Goal: Task Accomplishment & Management: Use online tool/utility

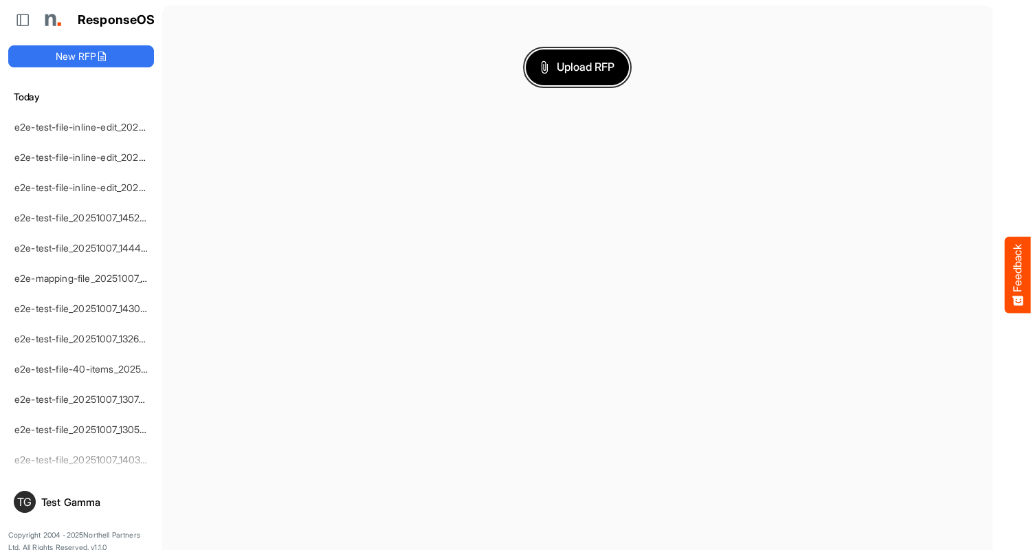
click at [577, 67] on span "Upload RFP" at bounding box center [577, 67] width 74 height 18
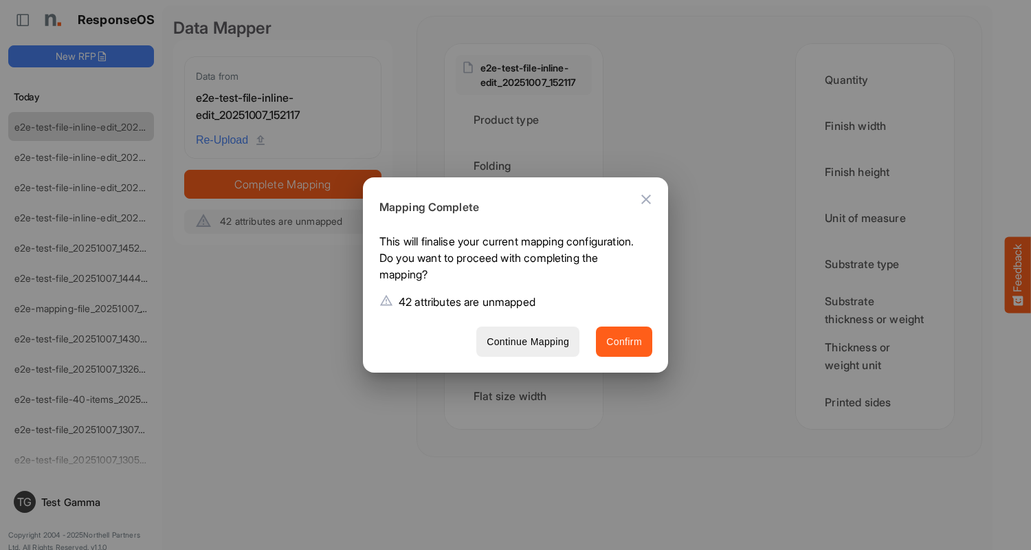
click at [624, 341] on span "Confirm" at bounding box center [624, 341] width 36 height 17
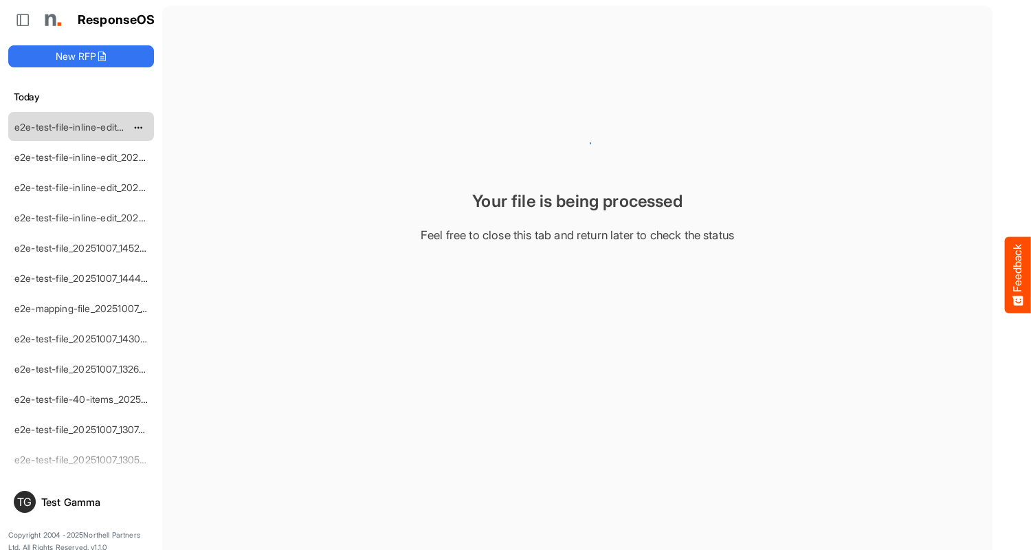
click at [81, 126] on link "e2e-test-file-inline-edit_20251007_152117" at bounding box center [103, 127] width 179 height 12
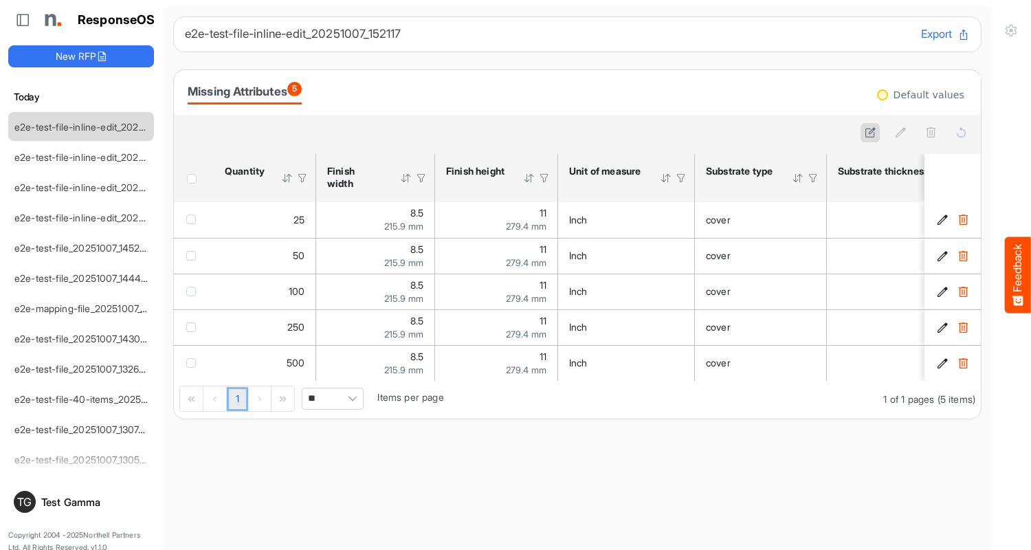
click at [81, 126] on link "e2e-test-file-inline-edit_20251007_152117" at bounding box center [103, 127] width 179 height 12
click at [870, 133] on icon at bounding box center [870, 132] width 12 height 12
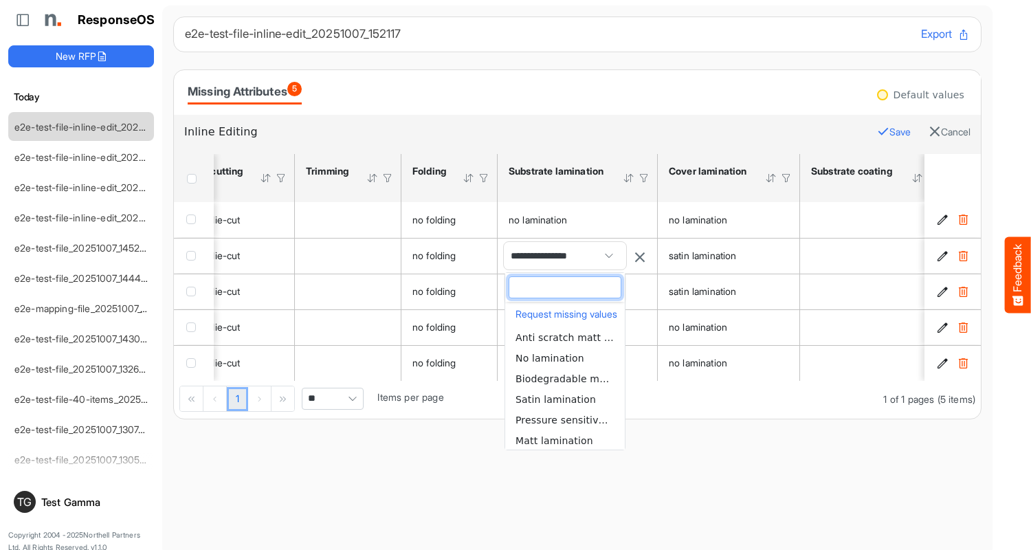
click at [565, 357] on span "No lamination" at bounding box center [549, 358] width 69 height 11
type input "**********"
click at [69, 69] on div "ResponseOS New RFP Today e2e-test-file-inline-edit_20251007_152117 e2e-test-fil…" at bounding box center [81, 280] width 162 height 561
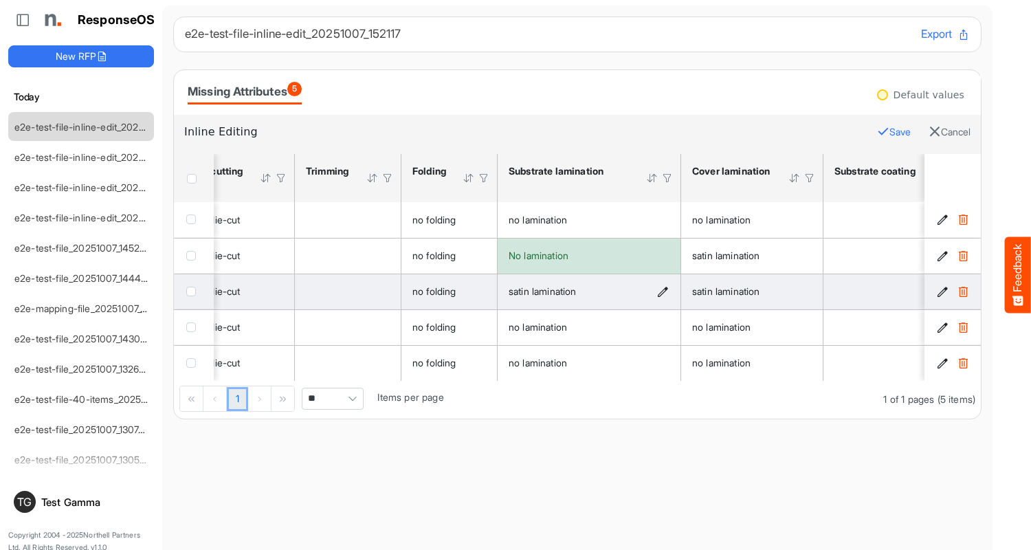
click at [663, 291] on icon "satin lamination is template cell Column Header httpsnorthellcomontologiesmappi…" at bounding box center [663, 292] width 12 height 12
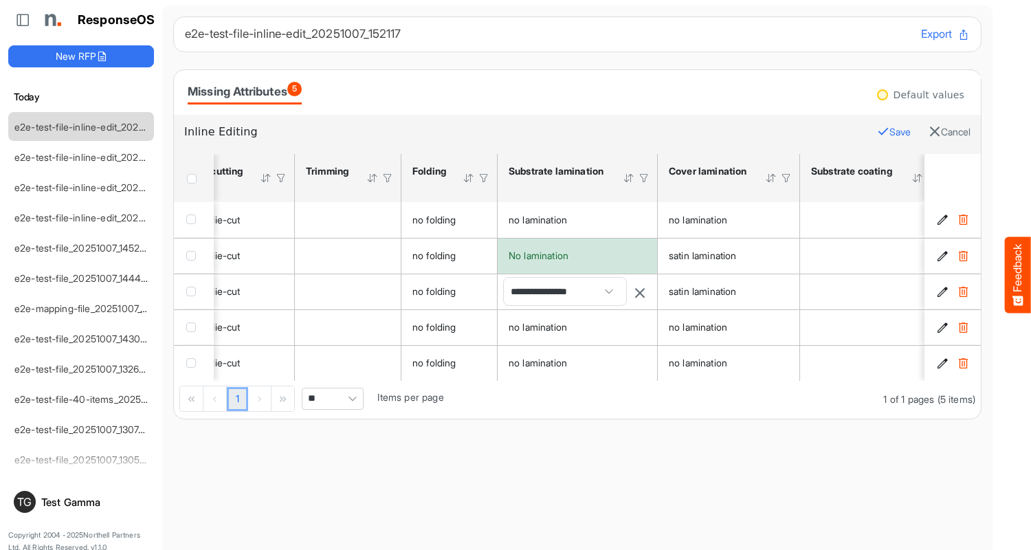
click at [565, 291] on span "**********" at bounding box center [565, 291] width 122 height 27
type input "**********"
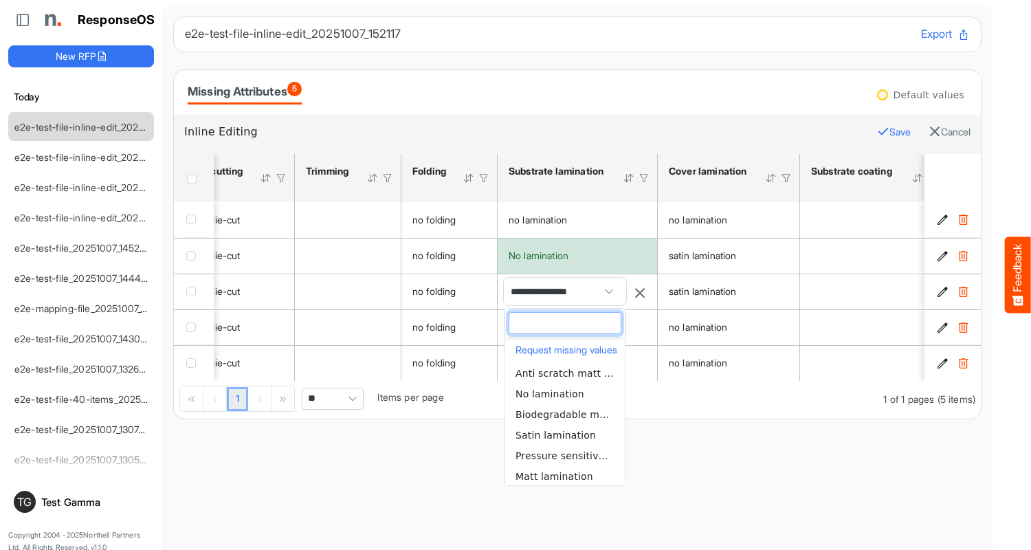
click at [565, 393] on span "No lamination" at bounding box center [549, 393] width 69 height 11
click at [69, 69] on div "ResponseOS New RFP Today e2e-test-file-inline-edit_20251007_152117 e2e-test-fil…" at bounding box center [81, 280] width 162 height 561
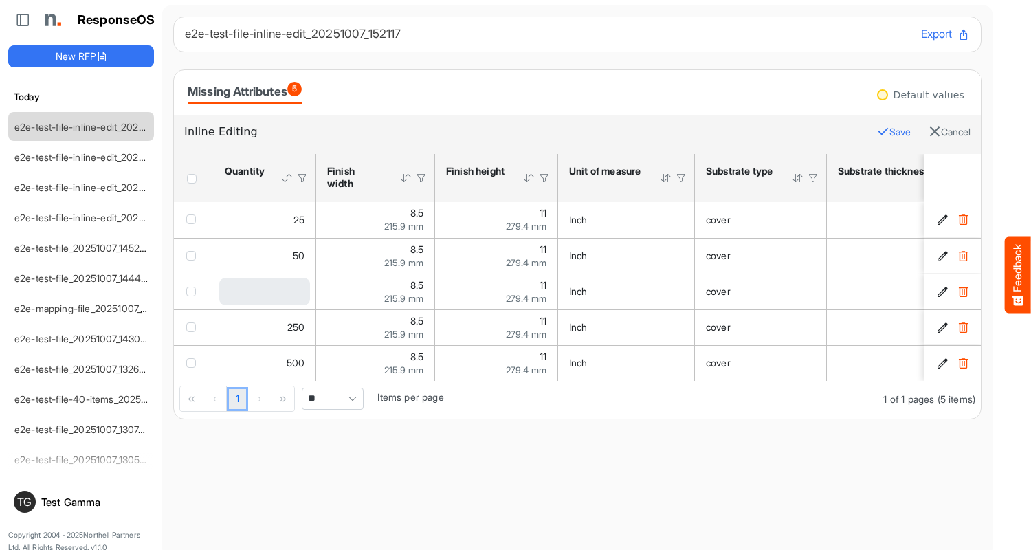
click at [69, 69] on div "ResponseOS New RFP Today e2e-test-file-inline-edit_20251007_152117 e2e-test-fil…" at bounding box center [81, 280] width 162 height 561
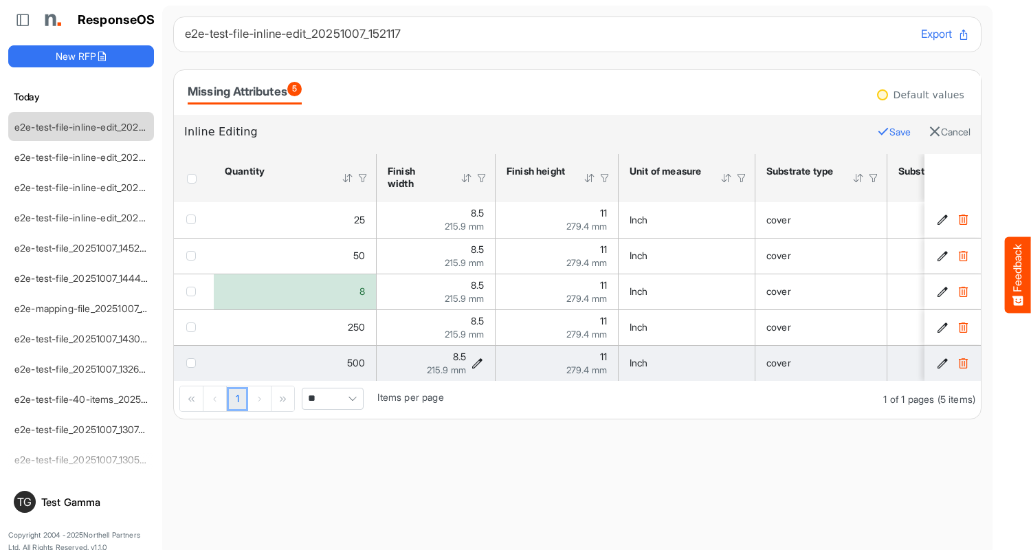
click at [478, 363] on icon "8.5 is template cell Column Header httpsnorthellcomontologiesmapping-rulesmeasu…" at bounding box center [477, 363] width 12 height 12
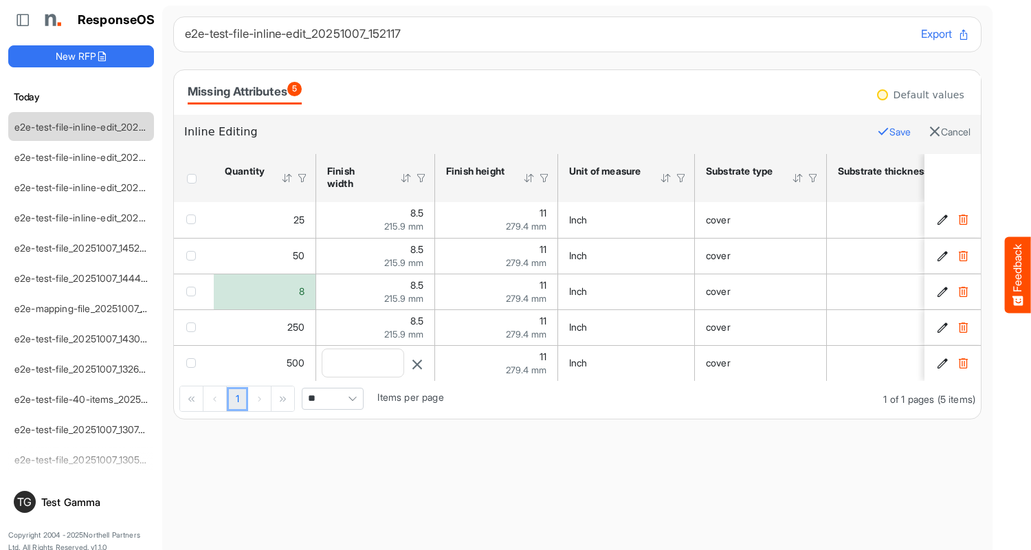
click at [69, 69] on div "ResponseOS New RFP Today e2e-test-file-inline-edit_20251007_152117 e2e-test-fil…" at bounding box center [81, 280] width 162 height 561
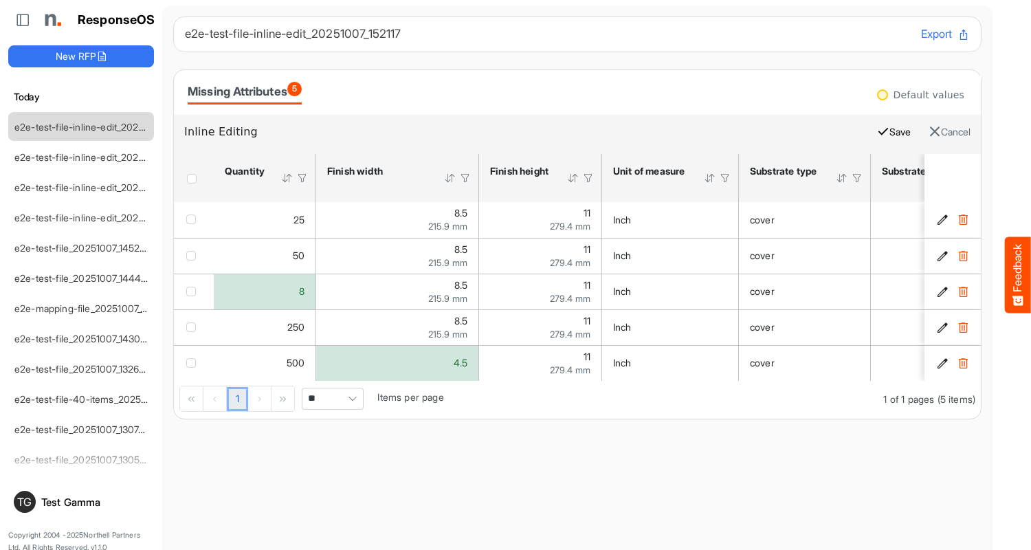
click at [883, 132] on button "Save" at bounding box center [894, 132] width 34 height 18
